Goal: Information Seeking & Learning: Check status

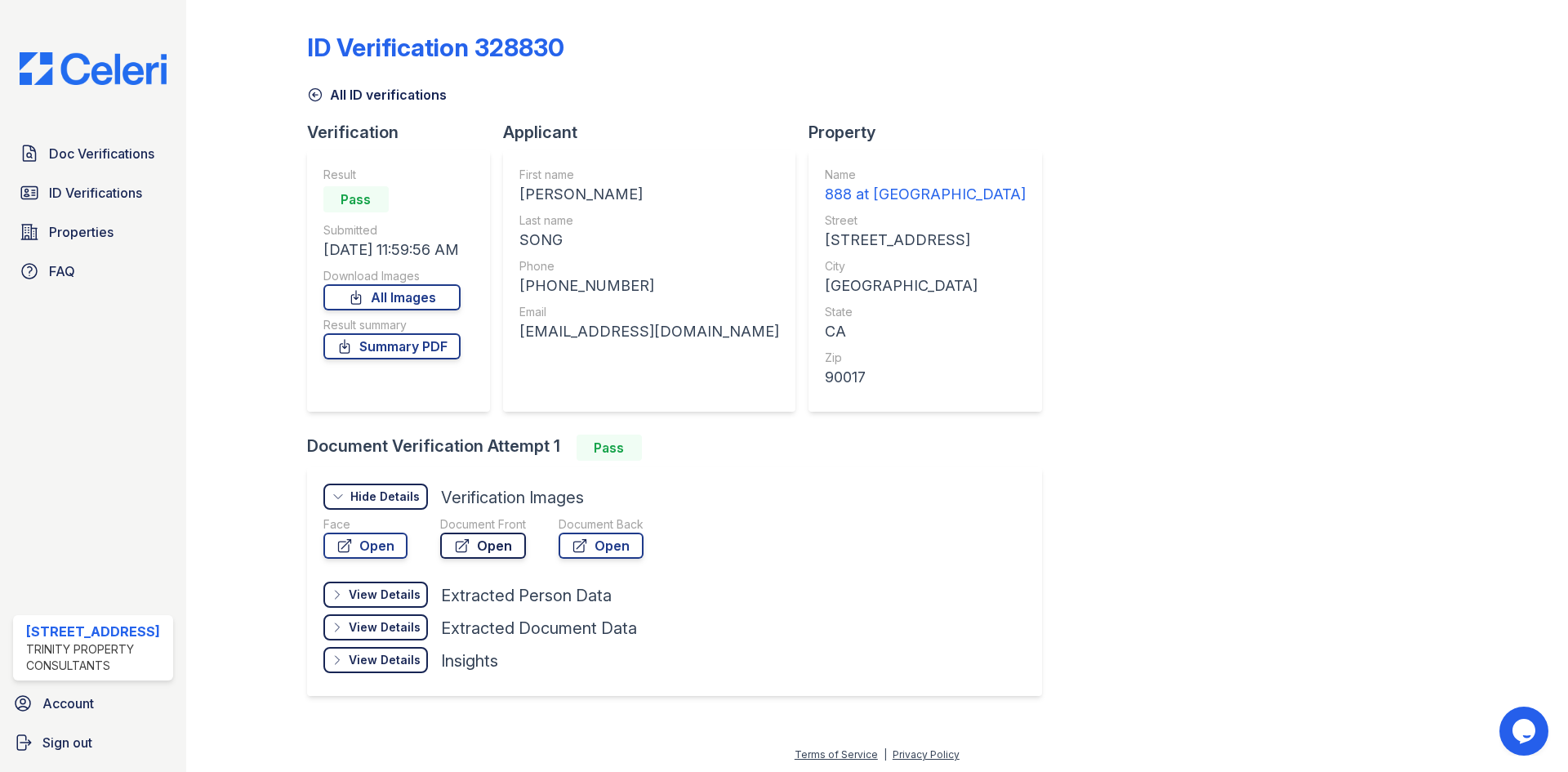
click at [461, 536] on link "Open" at bounding box center [483, 545] width 86 height 26
click at [370, 546] on link "Open" at bounding box center [365, 545] width 84 height 26
click at [489, 546] on link "Open" at bounding box center [483, 545] width 86 height 26
click at [75, 185] on span "ID Verifications" at bounding box center [96, 193] width 93 height 20
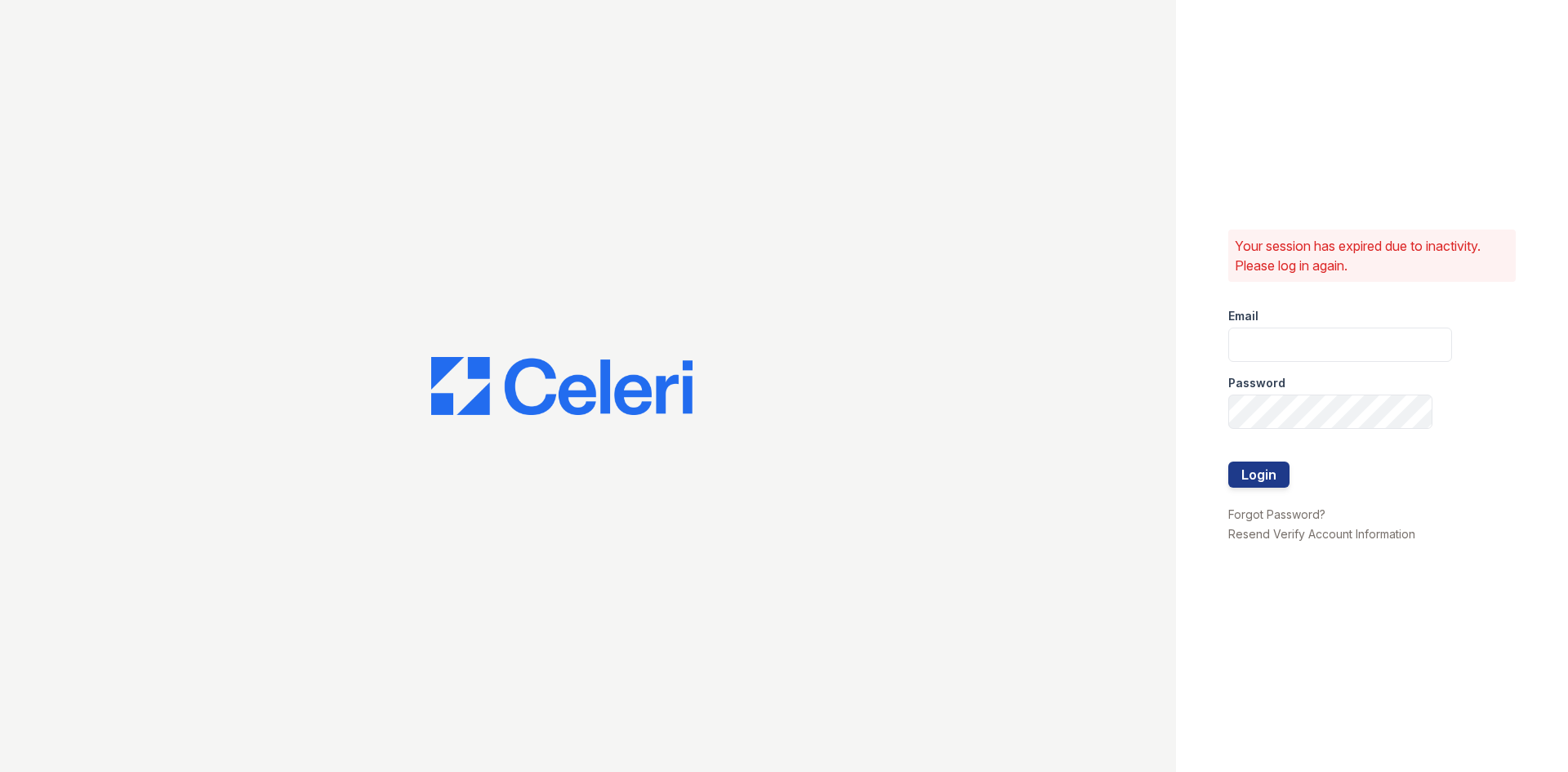
click at [80, 154] on div at bounding box center [588, 386] width 1176 height 772
click at [1262, 336] on input "email" at bounding box center [1340, 345] width 223 height 34
type input "888atgrandhopepark@trinity-pm.com"
click at [1228, 461] on button "Login" at bounding box center [1259, 474] width 62 height 26
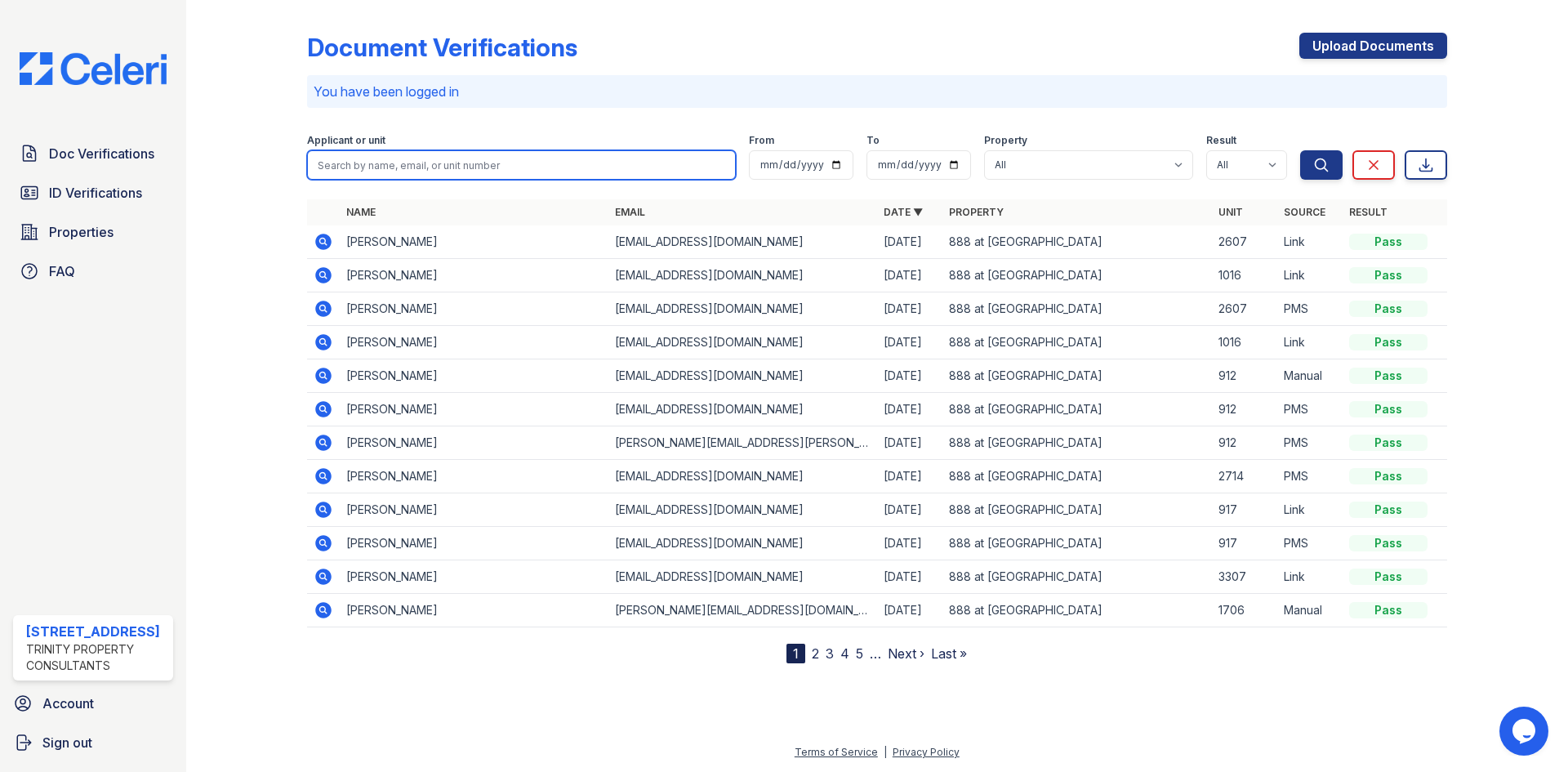
click at [560, 162] on input "search" at bounding box center [522, 164] width 429 height 29
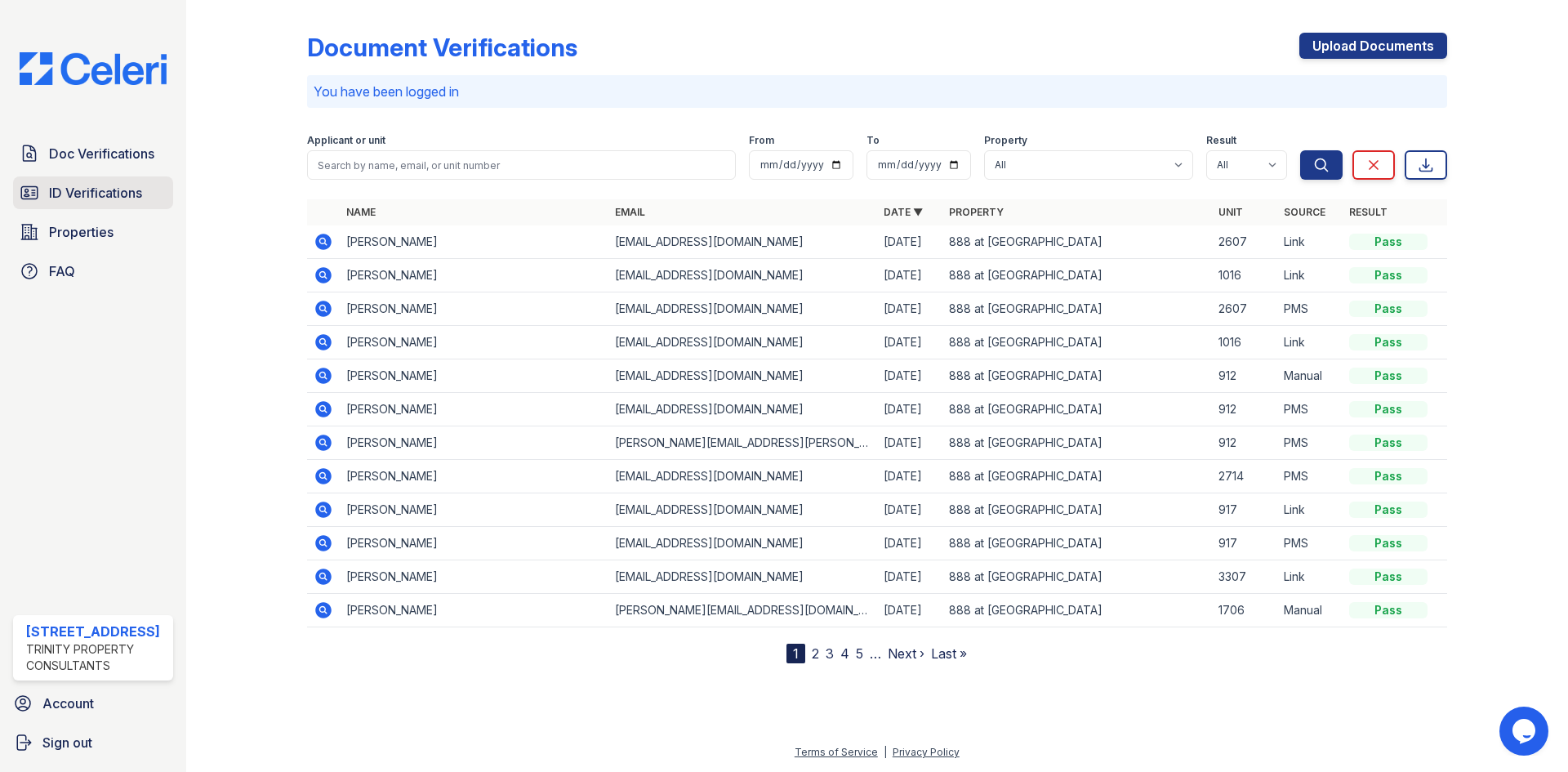
click at [63, 195] on span "ID Verifications" at bounding box center [96, 193] width 93 height 20
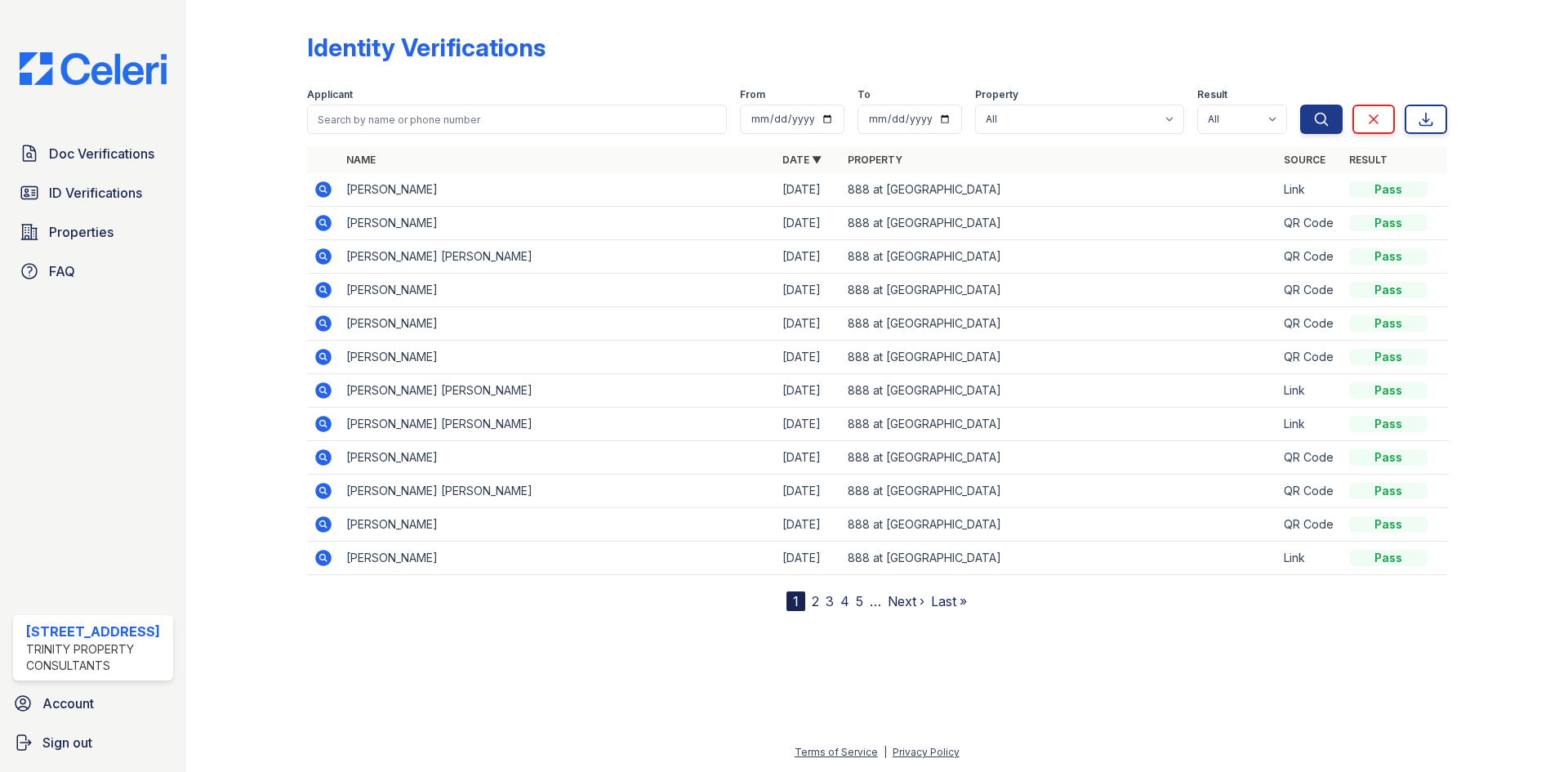
click at [460, 100] on div "Applicant" at bounding box center [517, 96] width 420 height 16
click at [458, 124] on input "search" at bounding box center [517, 119] width 420 height 29
type input "Tiange"
click at [1300, 105] on button "Search" at bounding box center [1321, 119] width 43 height 29
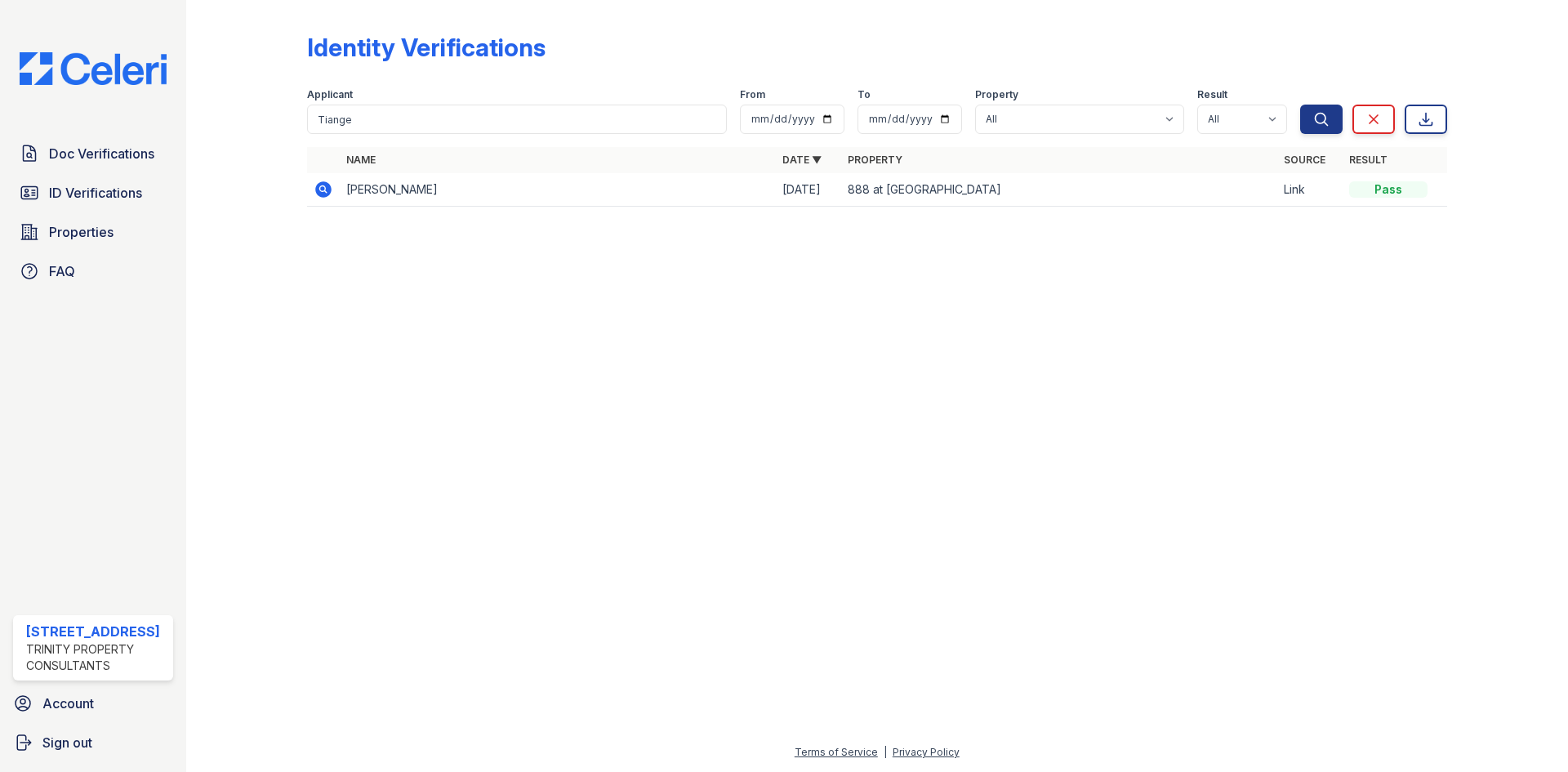
click at [337, 191] on td at bounding box center [323, 189] width 33 height 33
click at [328, 194] on icon at bounding box center [323, 189] width 16 height 16
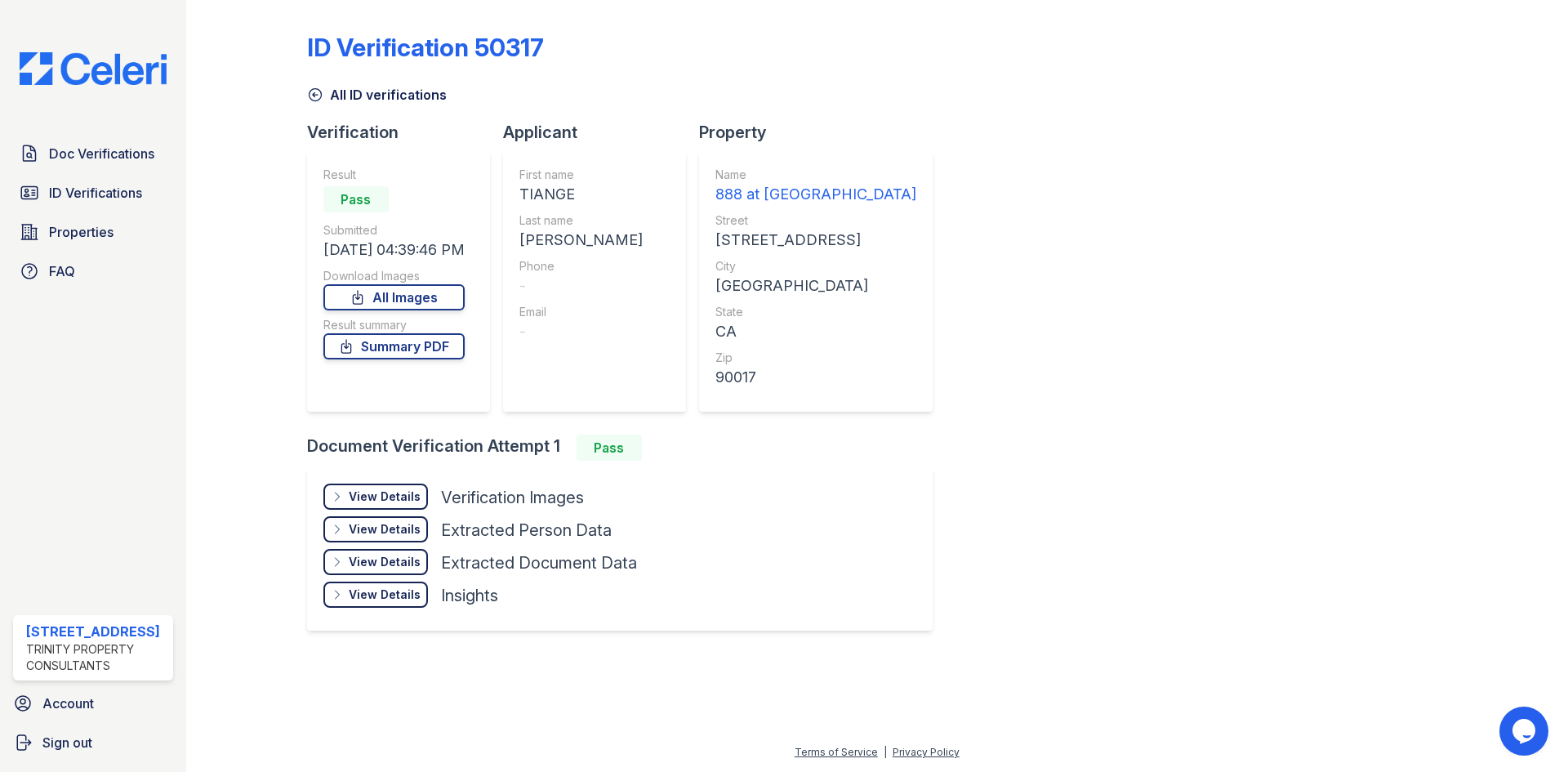
click at [367, 494] on div "View Details" at bounding box center [384, 497] width 71 height 16
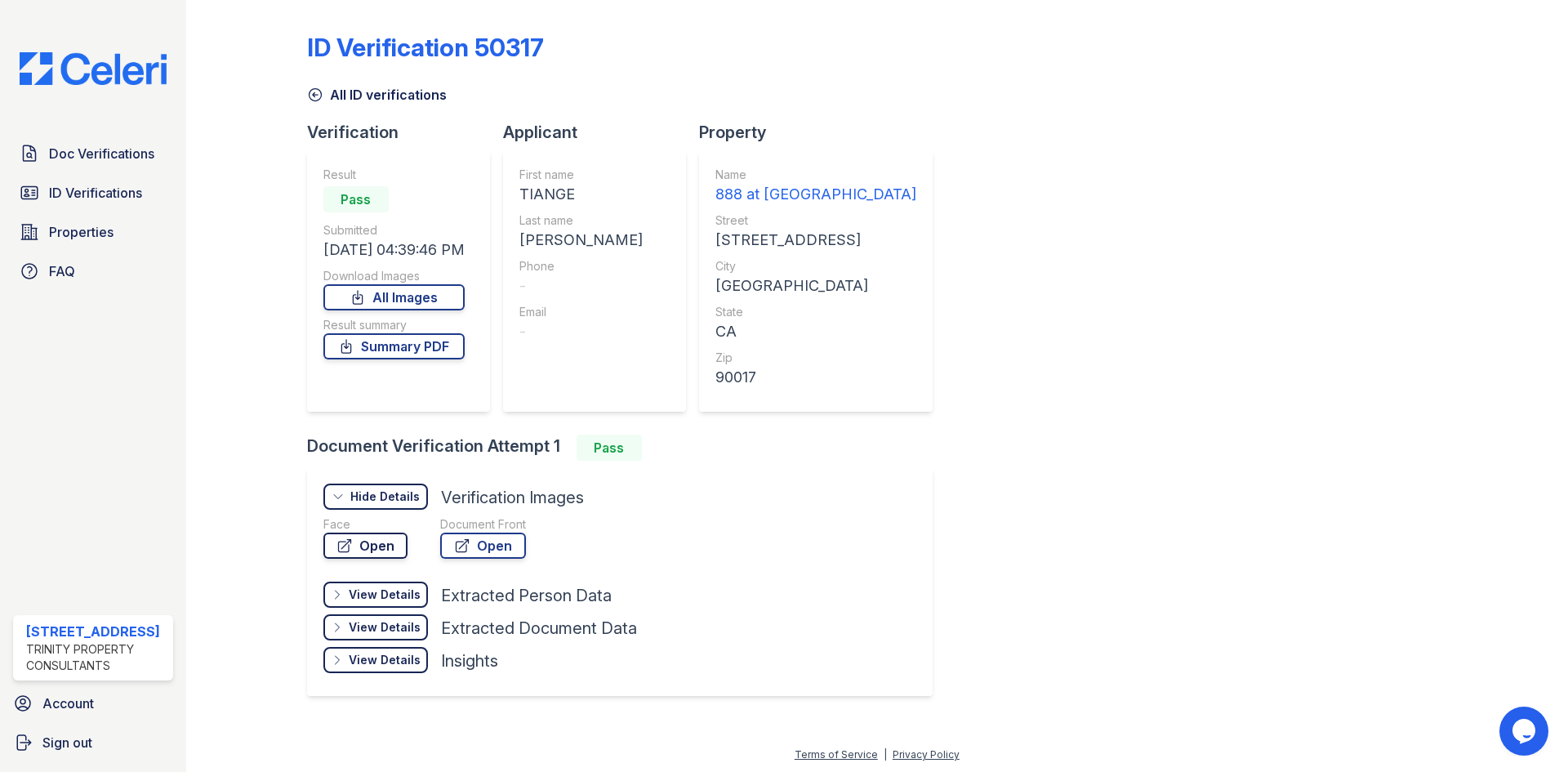
click at [365, 540] on link "Open" at bounding box center [365, 545] width 84 height 26
click at [476, 548] on link "Open" at bounding box center [483, 545] width 86 height 26
click at [107, 203] on span "ID Verifications" at bounding box center [96, 193] width 93 height 20
